Goal: Task Accomplishment & Management: Manage account settings

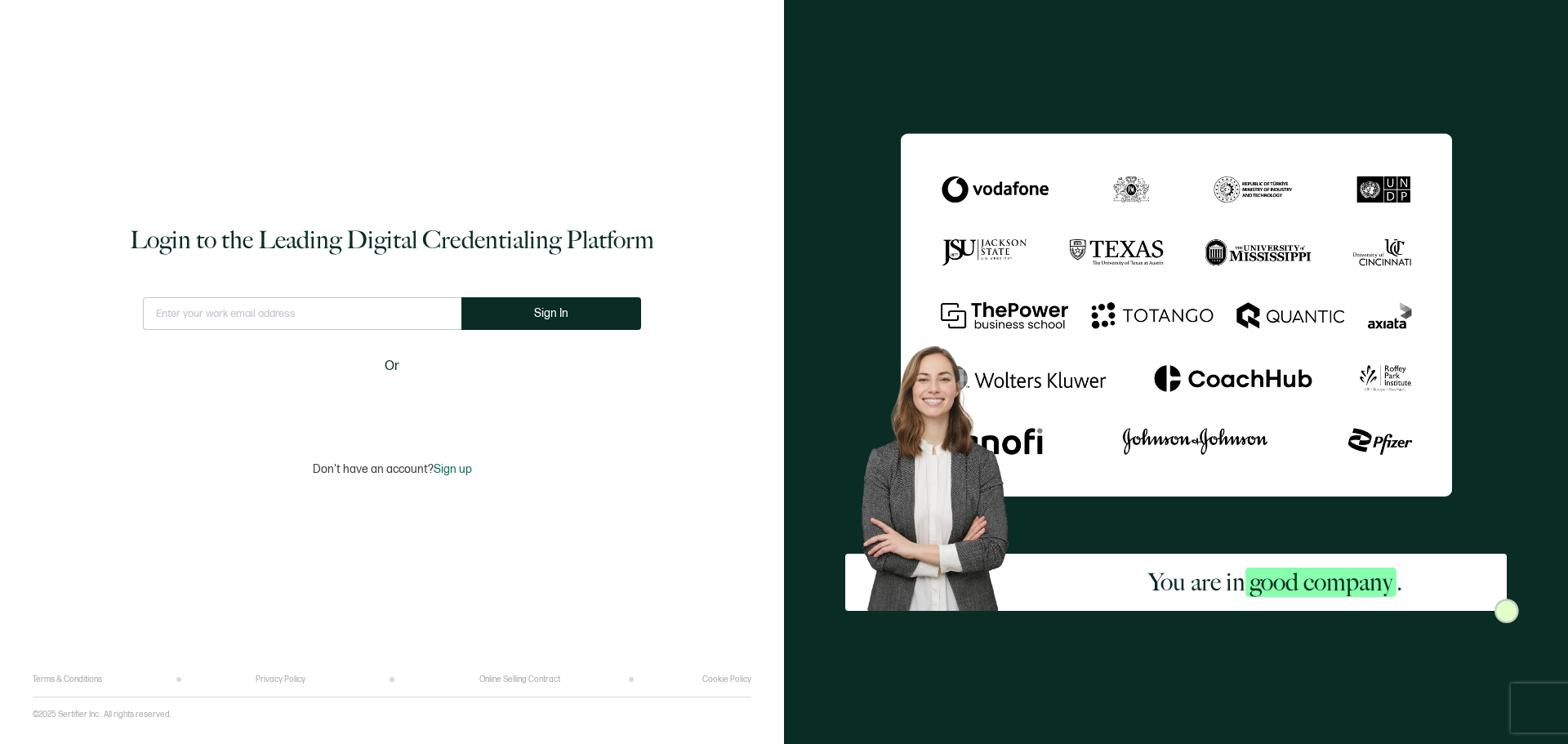
click at [334, 301] on input "text" at bounding box center [302, 314] width 318 height 33
type input "[EMAIL_ADDRESS][DOMAIN_NAME]"
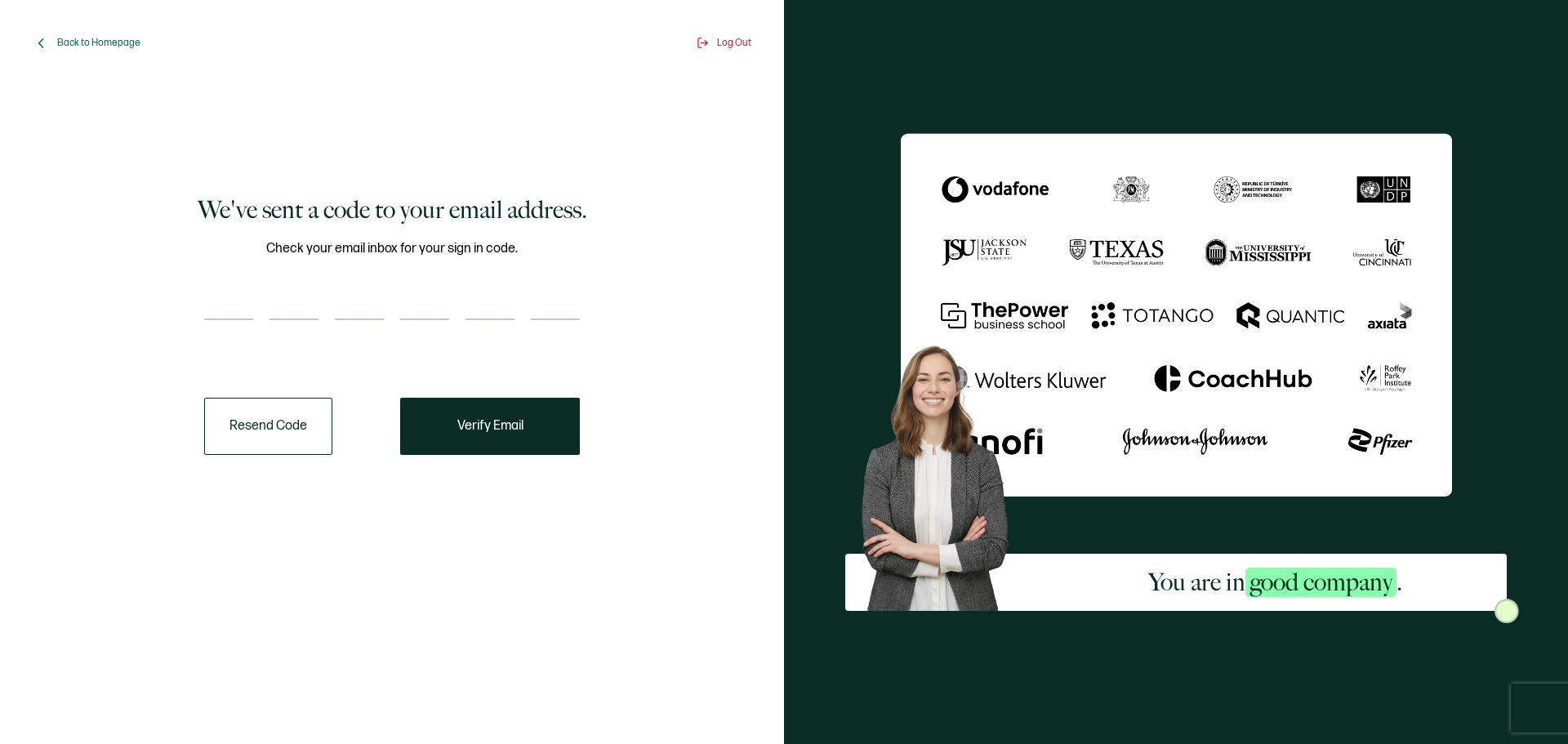
click at [219, 315] on input "number" at bounding box center [229, 304] width 49 height 33
paste input "8"
type input "8"
type input "6"
type input "0"
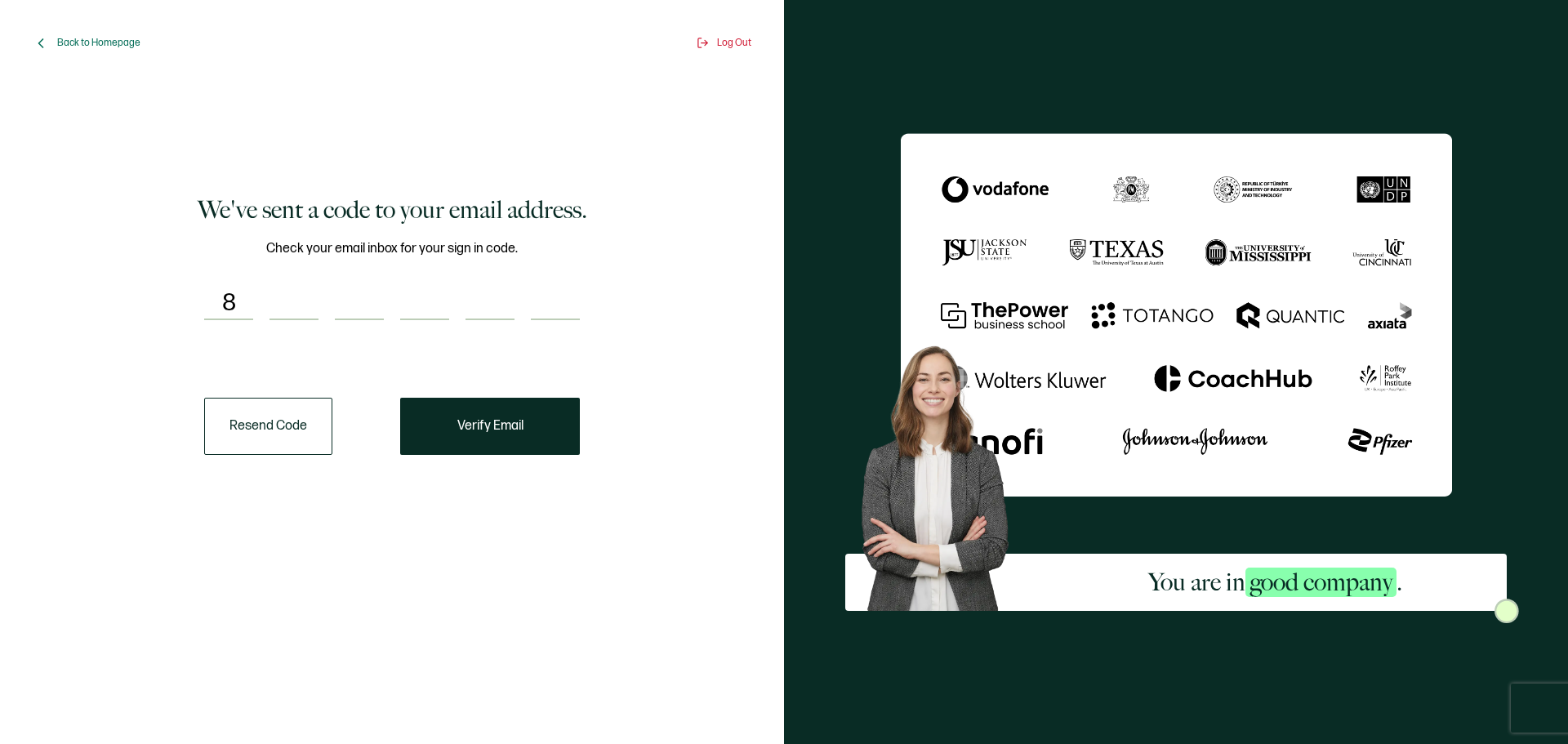
type input "4"
type input "7"
type input "5"
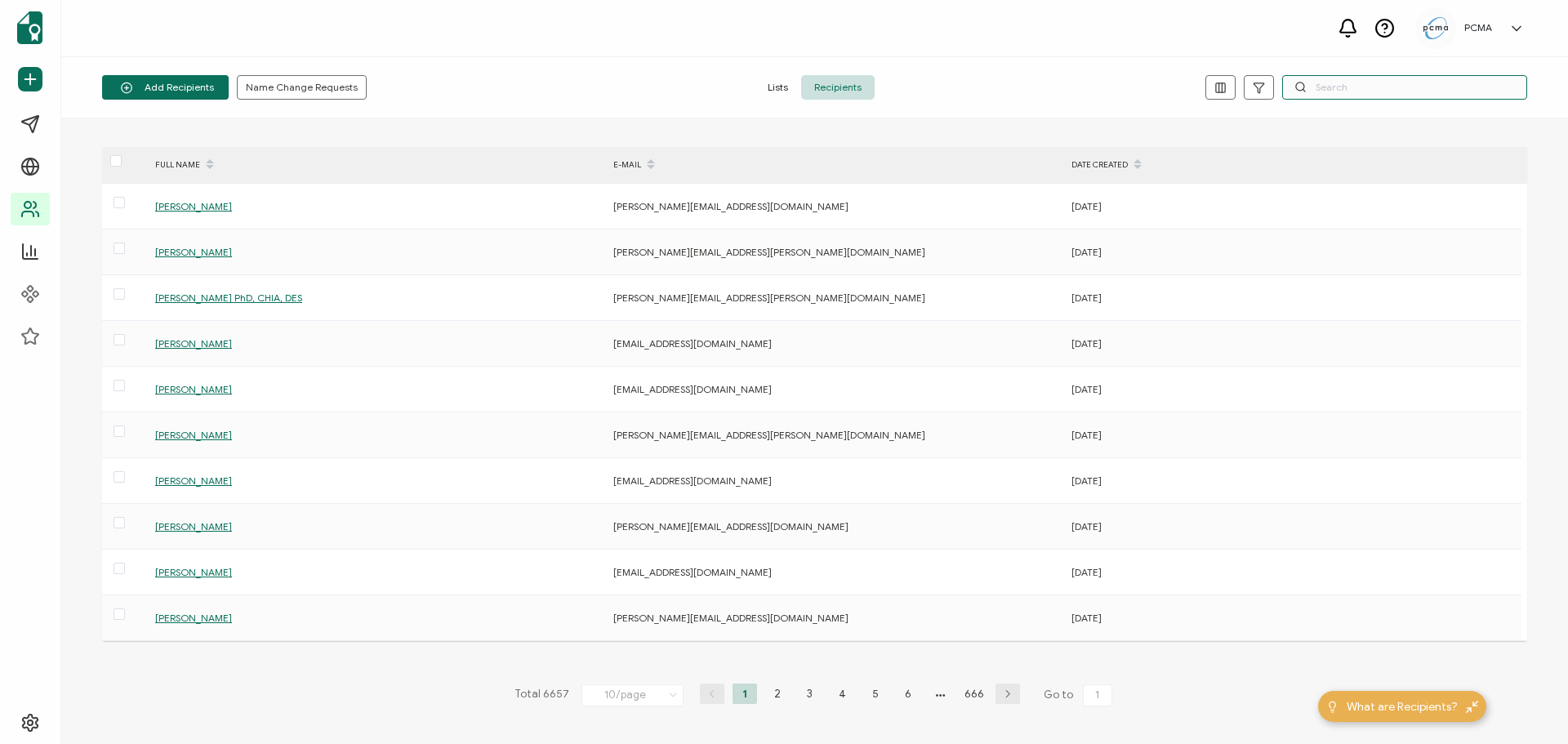
click at [1396, 82] on input "text" at bounding box center [1405, 87] width 245 height 25
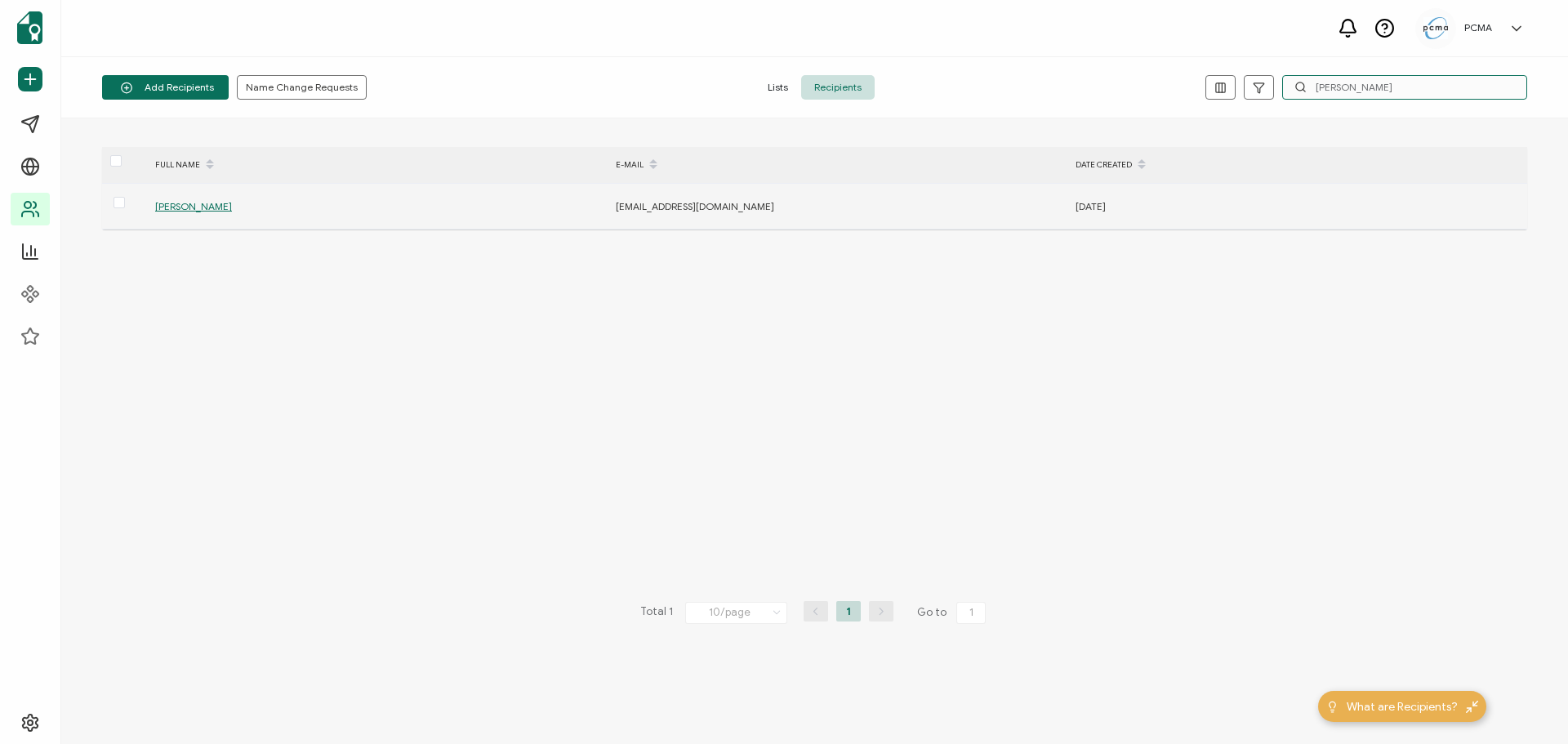
type input "[PERSON_NAME]"
click at [190, 207] on span "[PERSON_NAME]" at bounding box center [194, 206] width 77 height 12
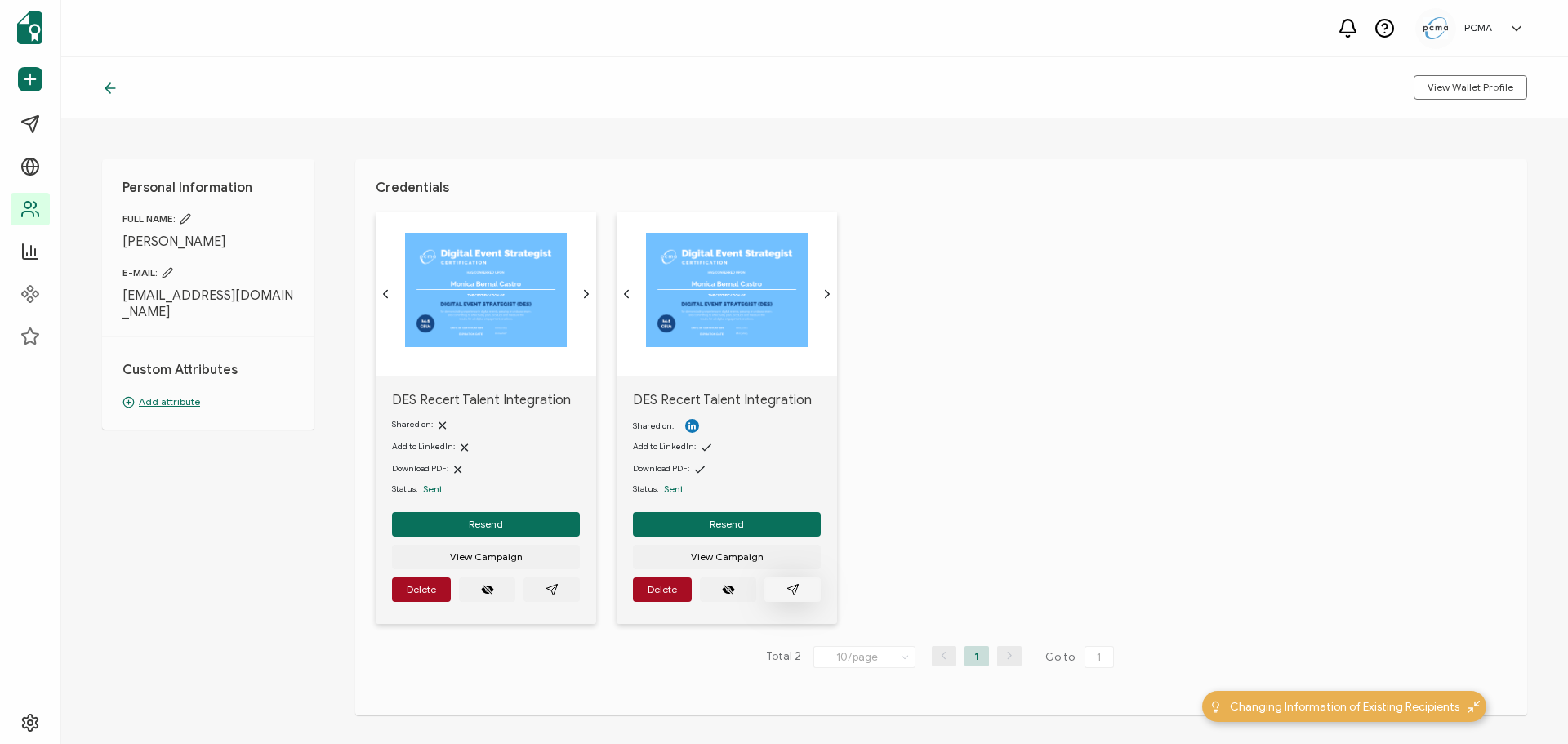
click at [804, 590] on button "button" at bounding box center [792, 590] width 56 height 25
click at [658, 582] on button "Delete" at bounding box center [662, 590] width 59 height 25
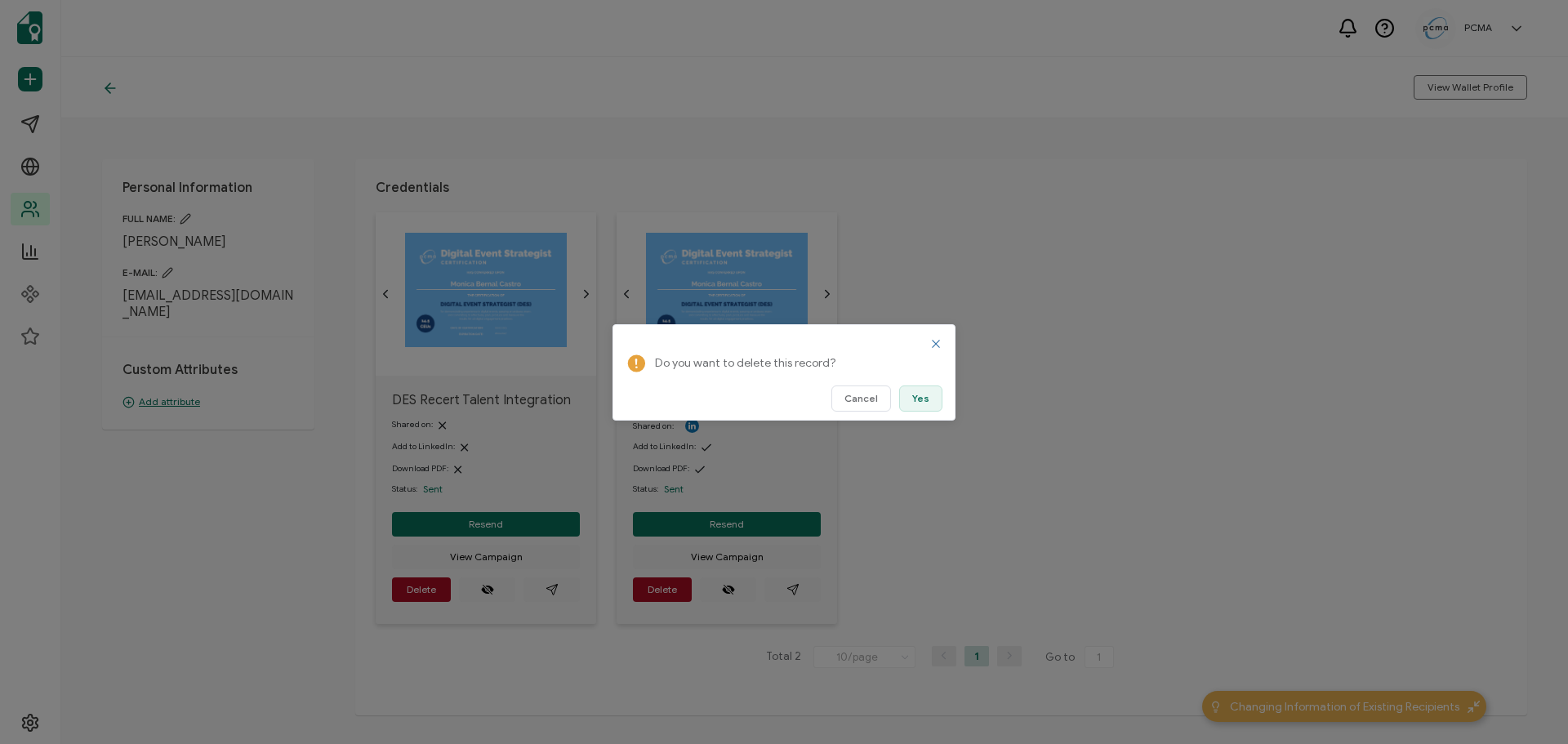
click at [919, 399] on span "Yes" at bounding box center [920, 399] width 17 height 10
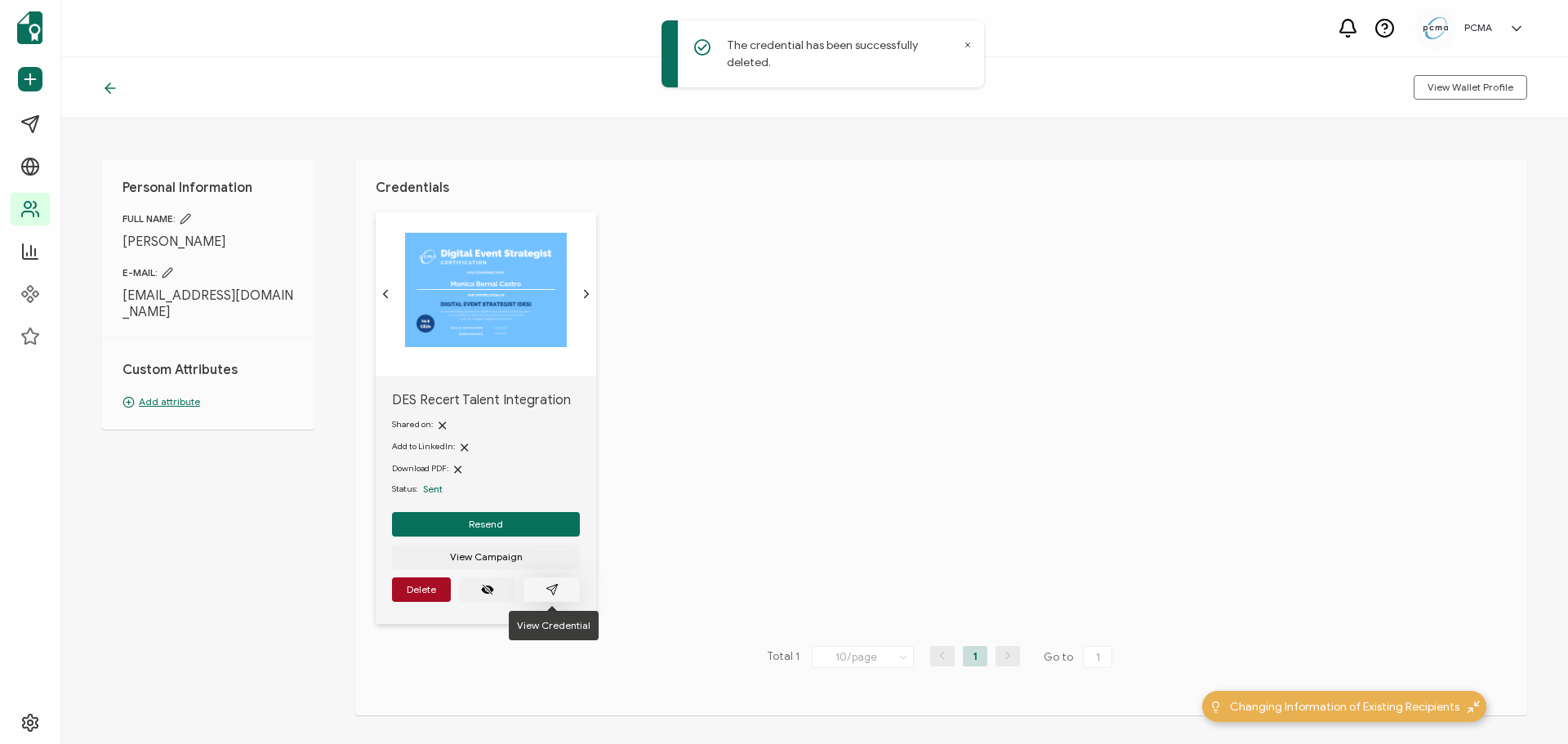
click at [559, 595] on button "button" at bounding box center [551, 590] width 56 height 25
